Goal: Task Accomplishment & Management: Use online tool/utility

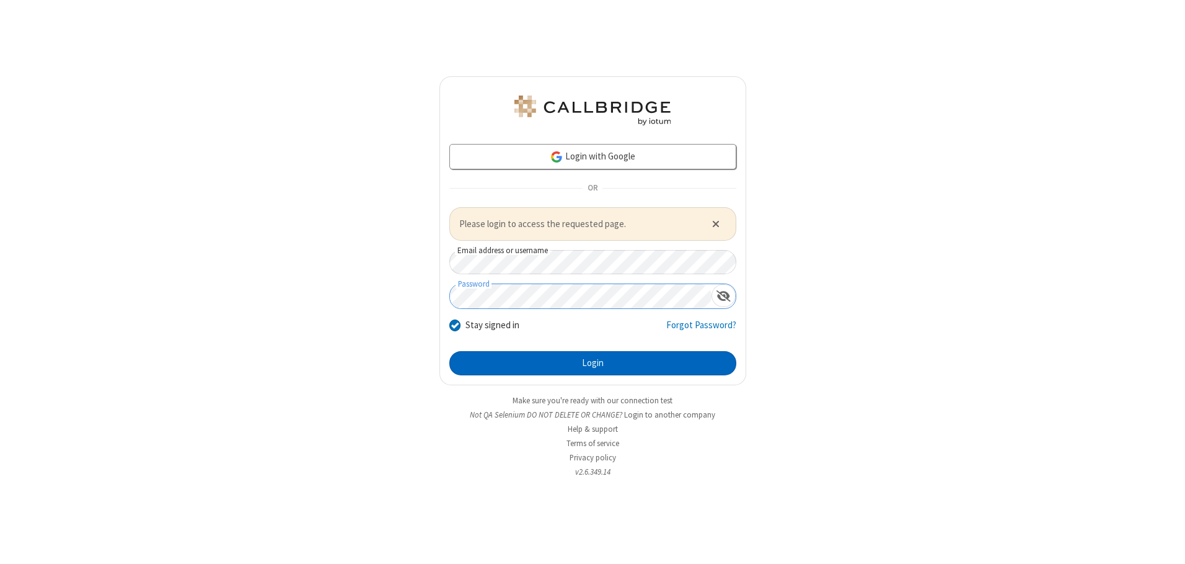
click at [593, 363] on button "Login" at bounding box center [592, 363] width 287 height 25
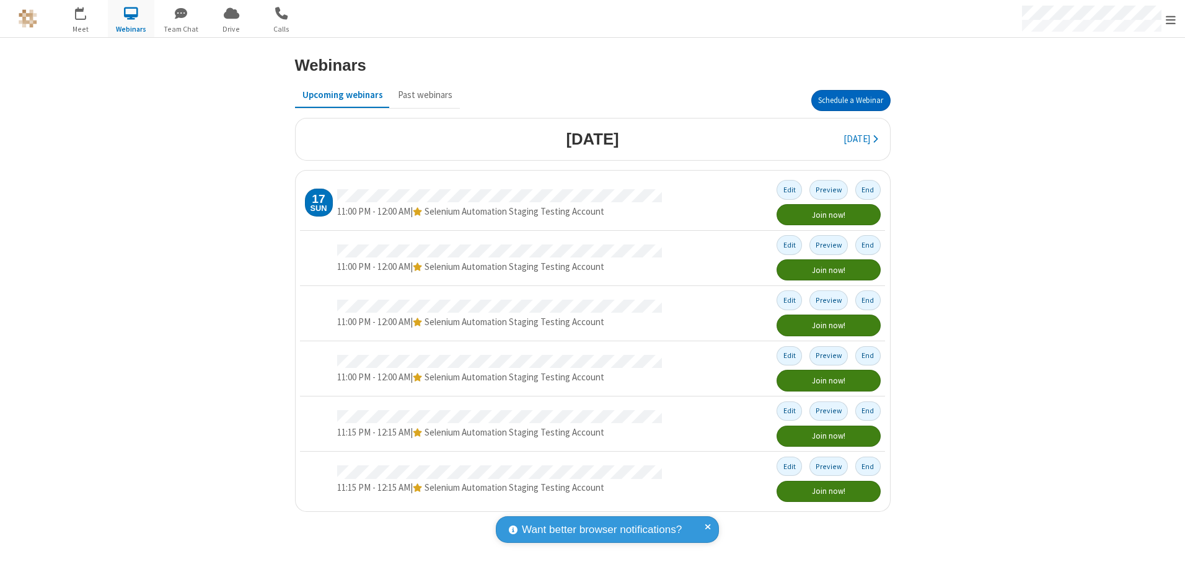
click at [851, 100] on button "Schedule a Webinar" at bounding box center [851, 100] width 79 height 21
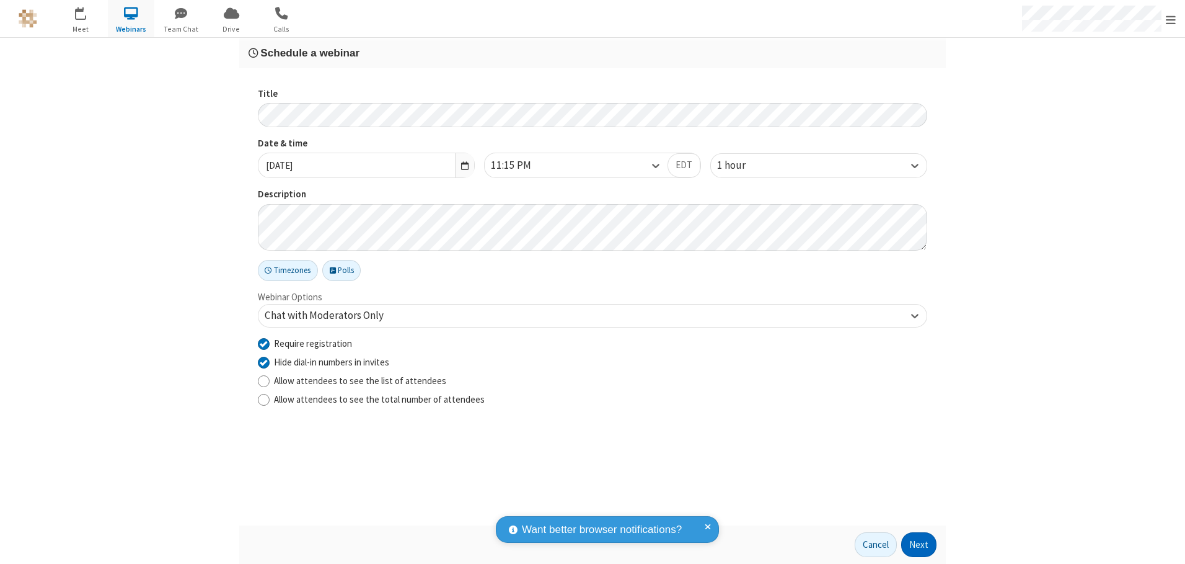
click at [919, 544] on button "Next" at bounding box center [918, 544] width 35 height 25
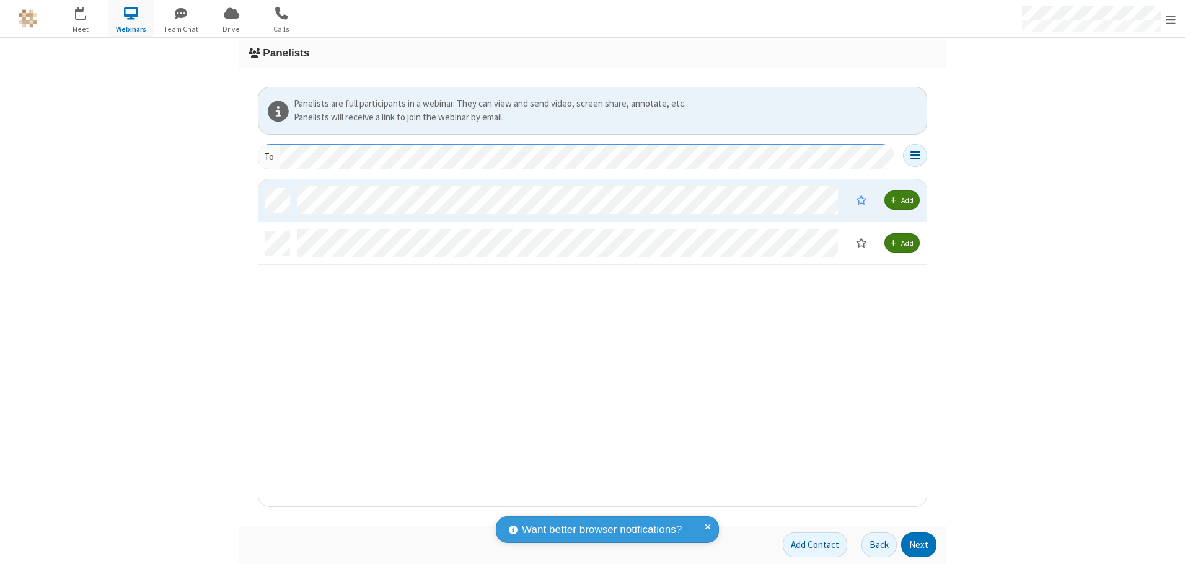
scroll to position [317, 659]
click at [919, 544] on button "Next" at bounding box center [918, 544] width 35 height 25
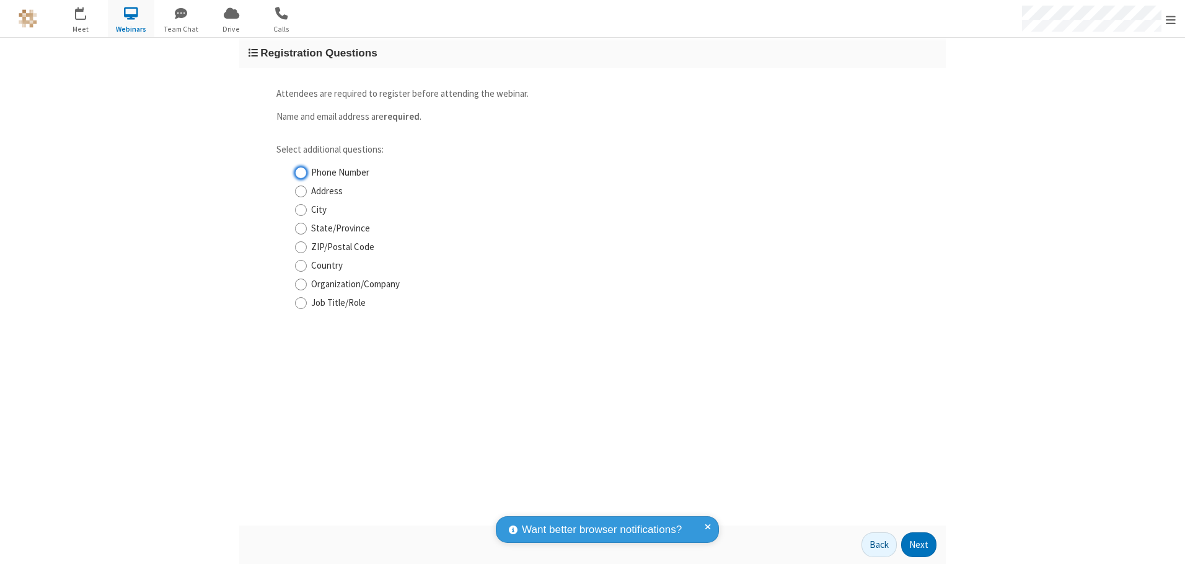
click at [301, 172] on input "Phone Number" at bounding box center [301, 172] width 12 height 13
checkbox input "true"
click at [919, 544] on button "Next" at bounding box center [918, 544] width 35 height 25
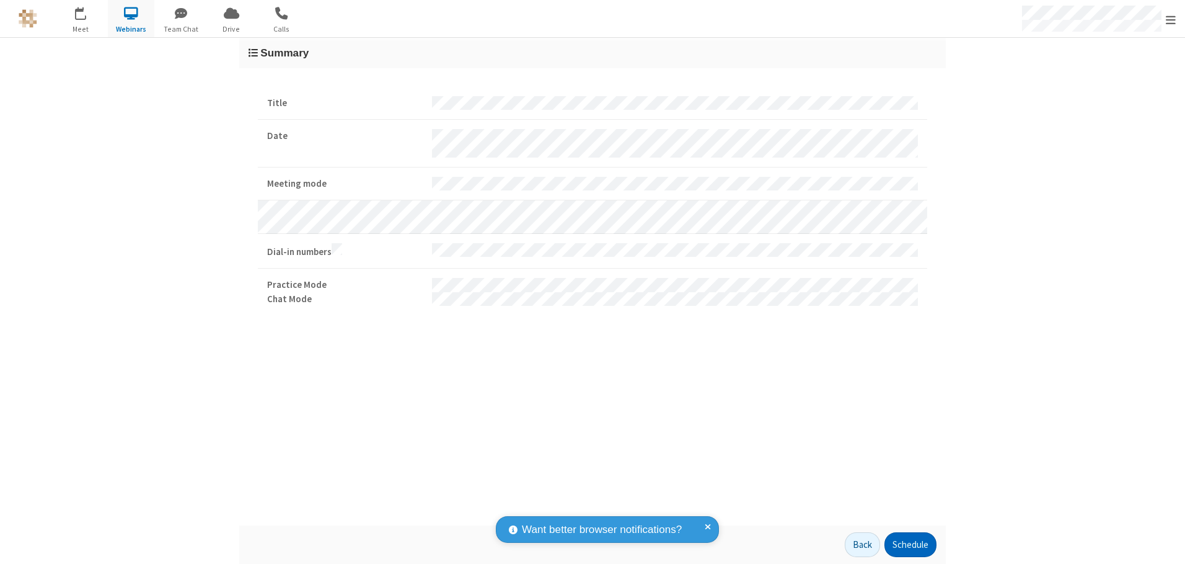
click at [910, 544] on button "Schedule" at bounding box center [911, 544] width 52 height 25
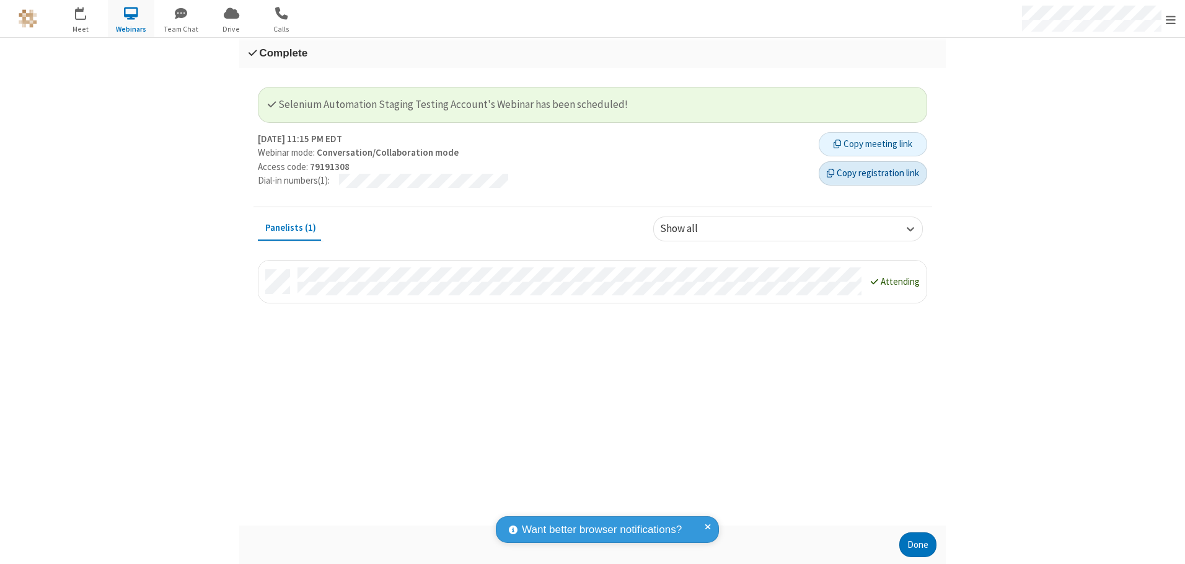
click at [873, 173] on button "Copy registration link" at bounding box center [873, 173] width 108 height 25
click at [918, 544] on button "Done" at bounding box center [918, 544] width 37 height 25
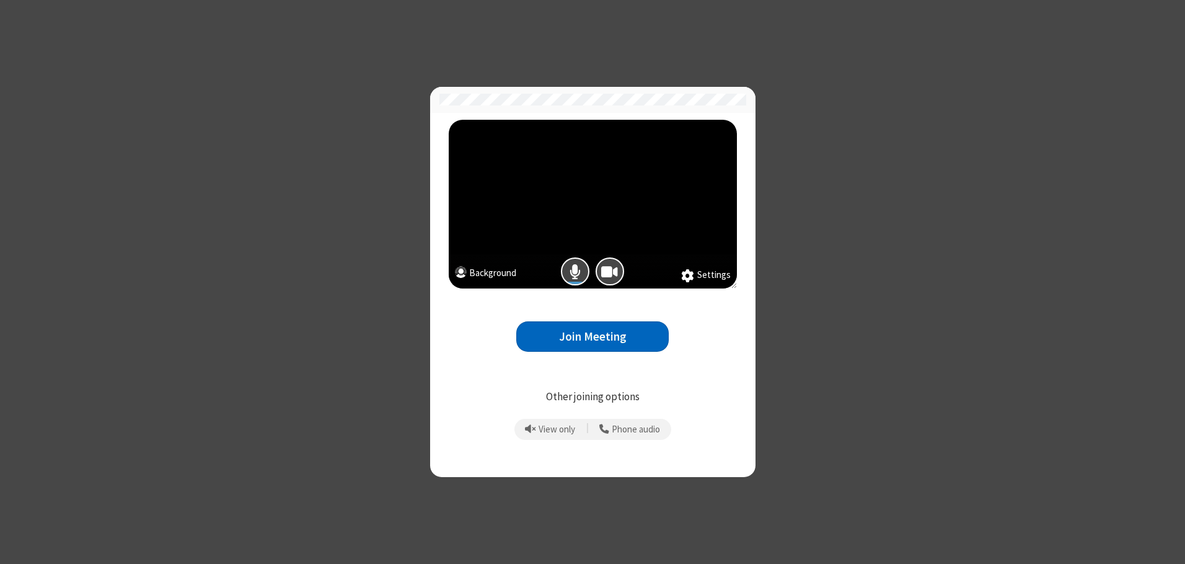
click at [593, 336] on button "Join Meeting" at bounding box center [592, 336] width 153 height 30
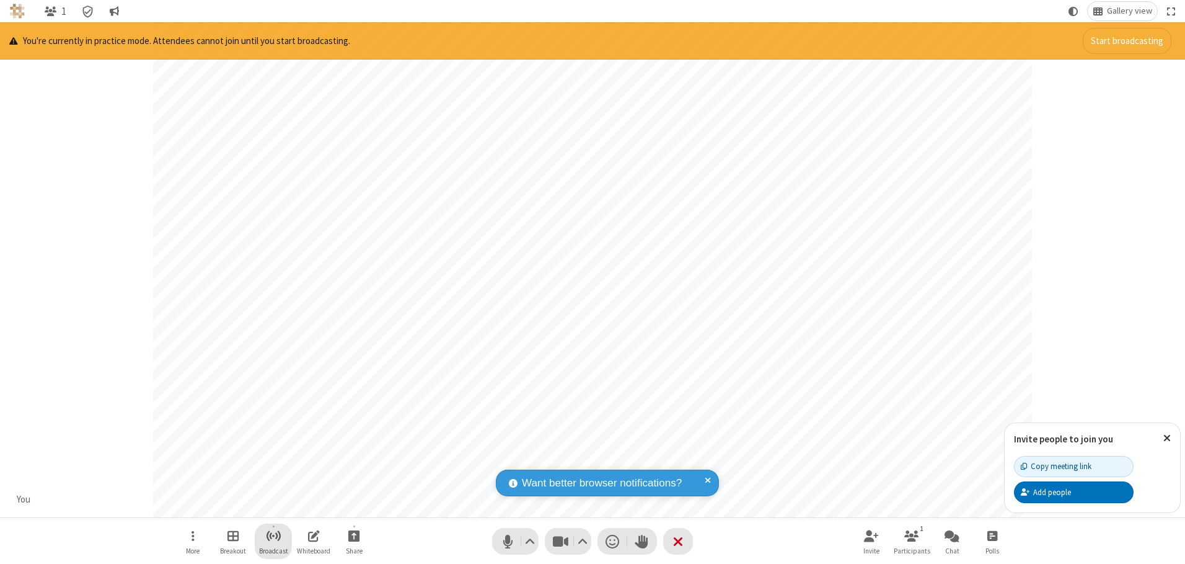
click at [273, 535] on span "Start broadcast" at bounding box center [273, 535] width 15 height 15
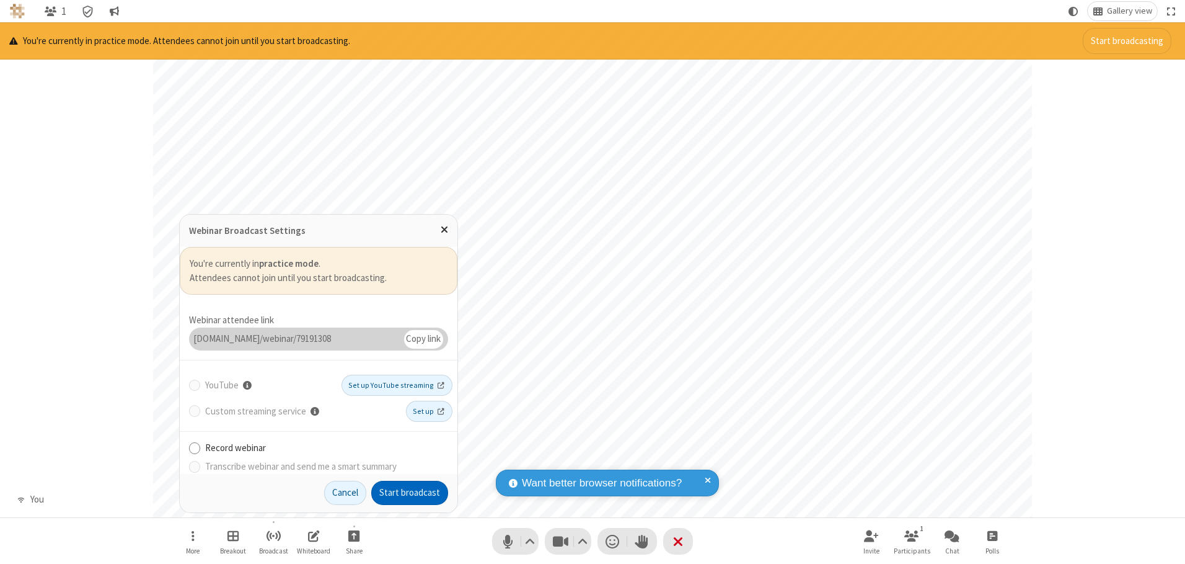
click at [410, 492] on button "Start broadcast" at bounding box center [409, 492] width 77 height 25
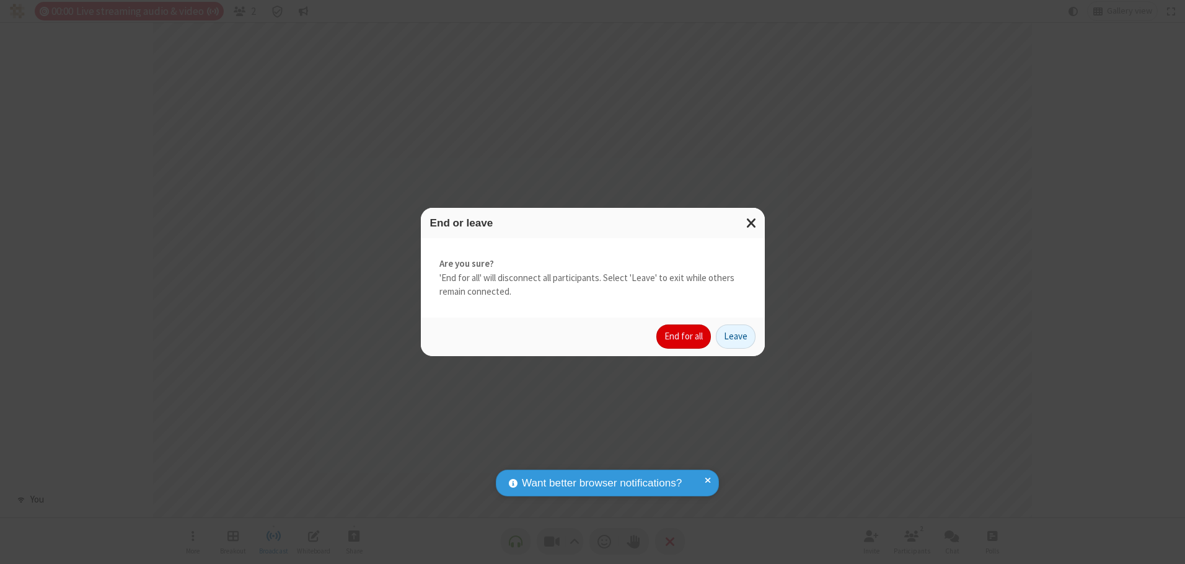
click at [684, 336] on button "End for all" at bounding box center [684, 336] width 55 height 25
